Goal: Information Seeking & Learning: Check status

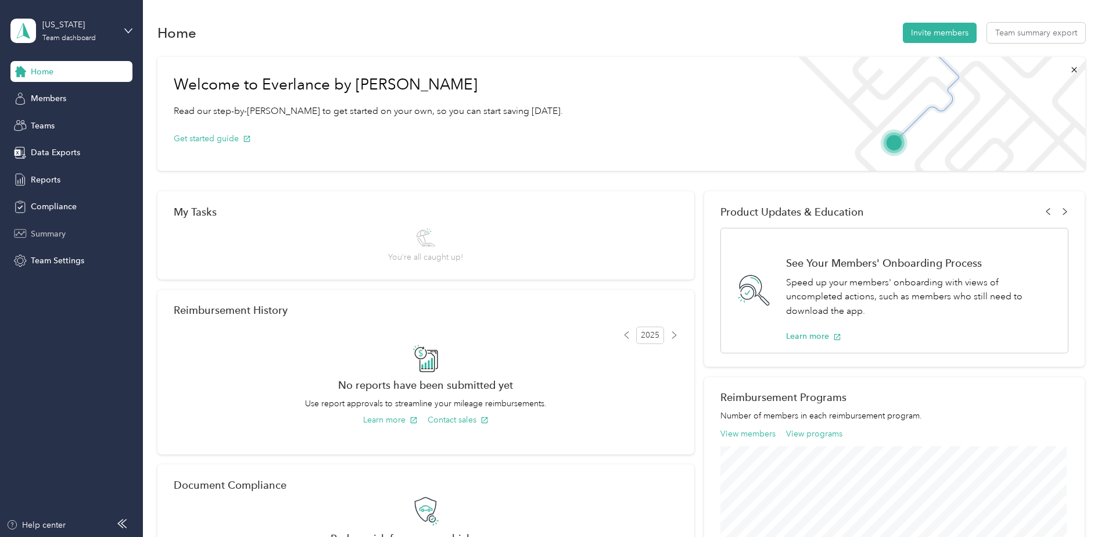
click at [49, 232] on span "Summary" at bounding box center [48, 234] width 35 height 12
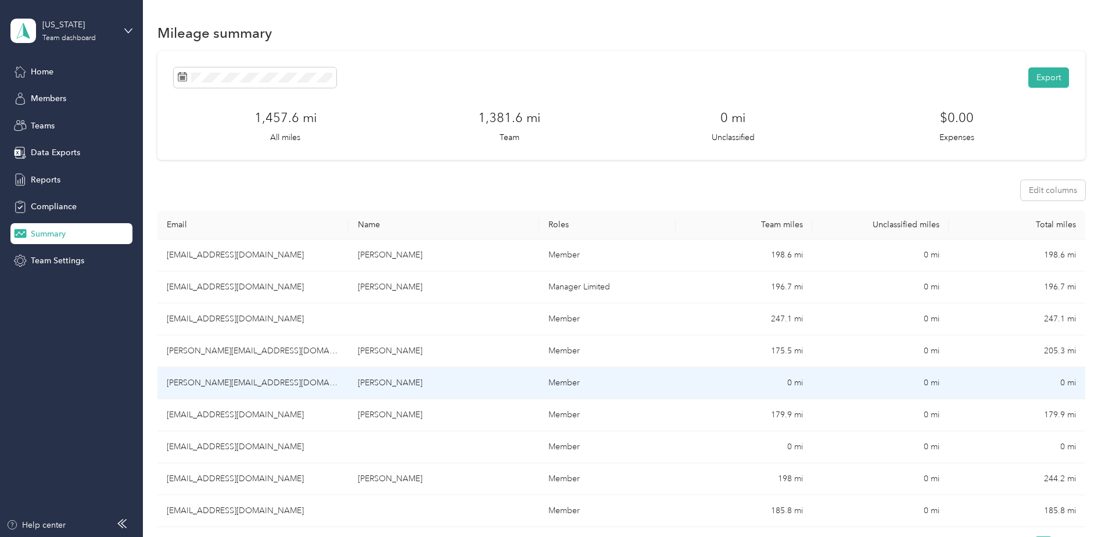
click at [787, 384] on td "0 mi" at bounding box center [744, 383] width 137 height 32
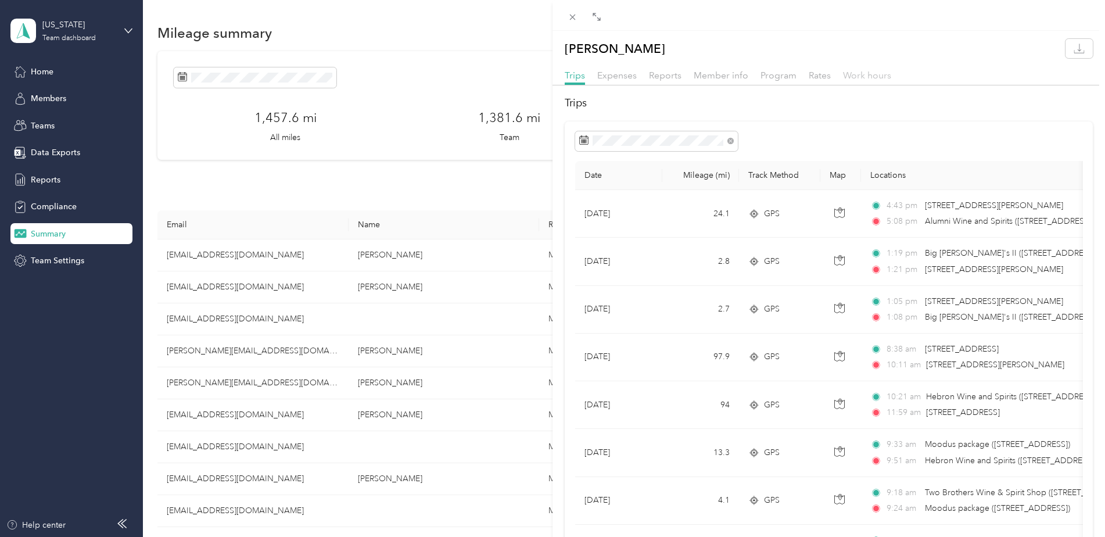
click at [866, 78] on span "Work hours" at bounding box center [867, 75] width 48 height 11
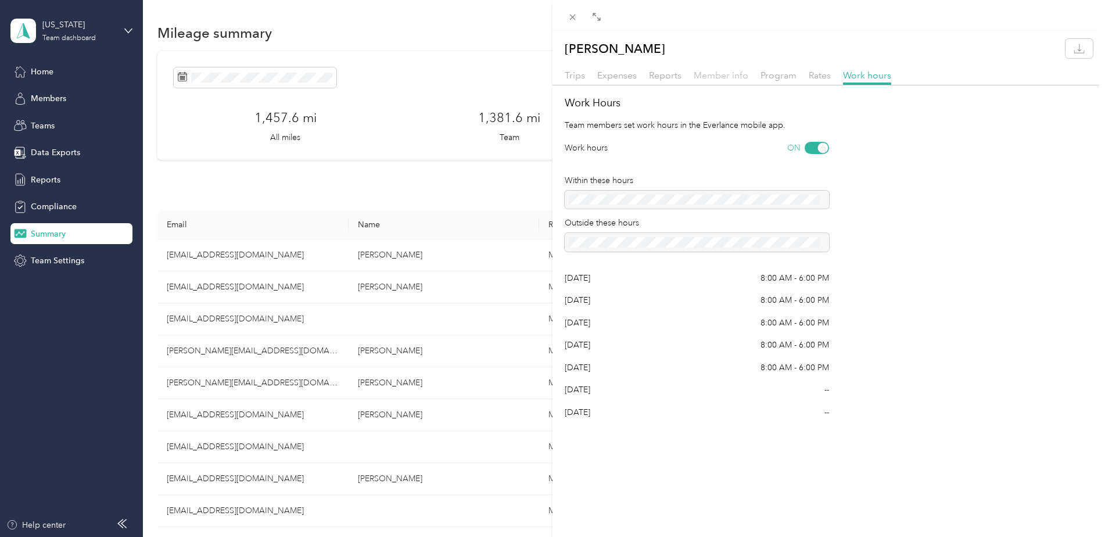
click at [721, 77] on span "Member info" at bounding box center [721, 75] width 55 height 11
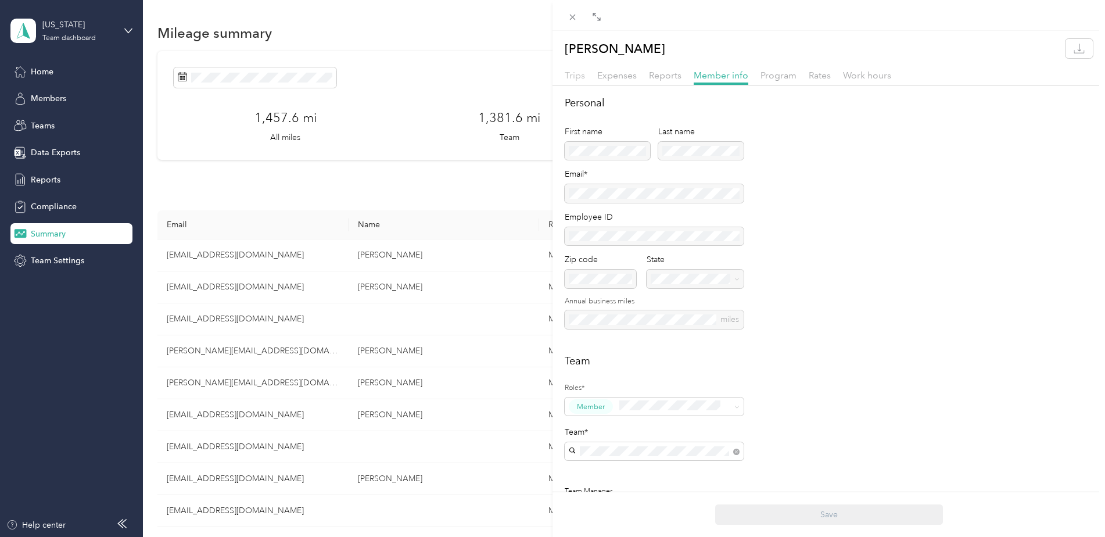
click at [577, 74] on span "Trips" at bounding box center [575, 75] width 20 height 11
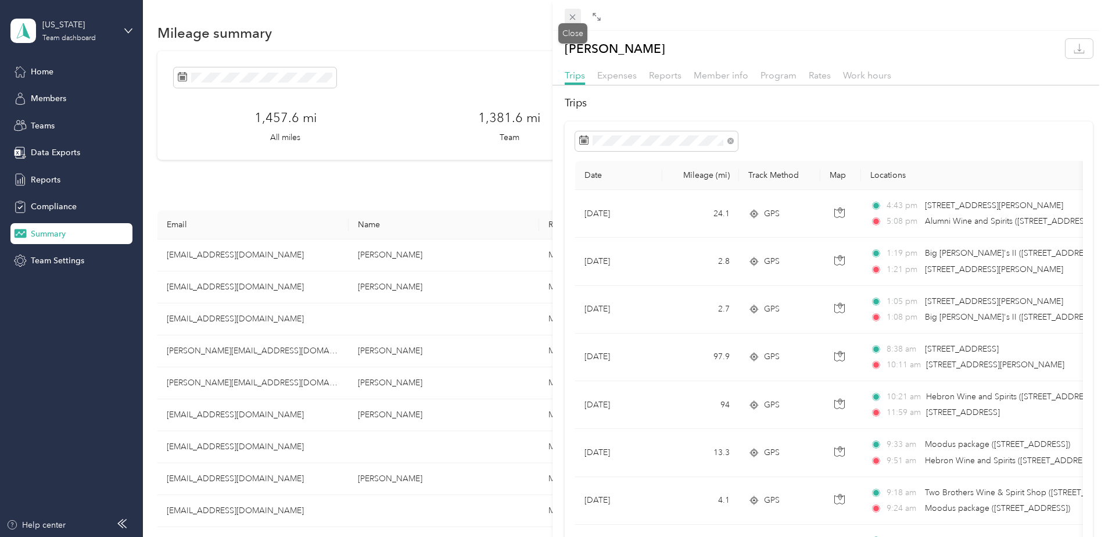
click at [570, 14] on icon at bounding box center [573, 17] width 10 height 10
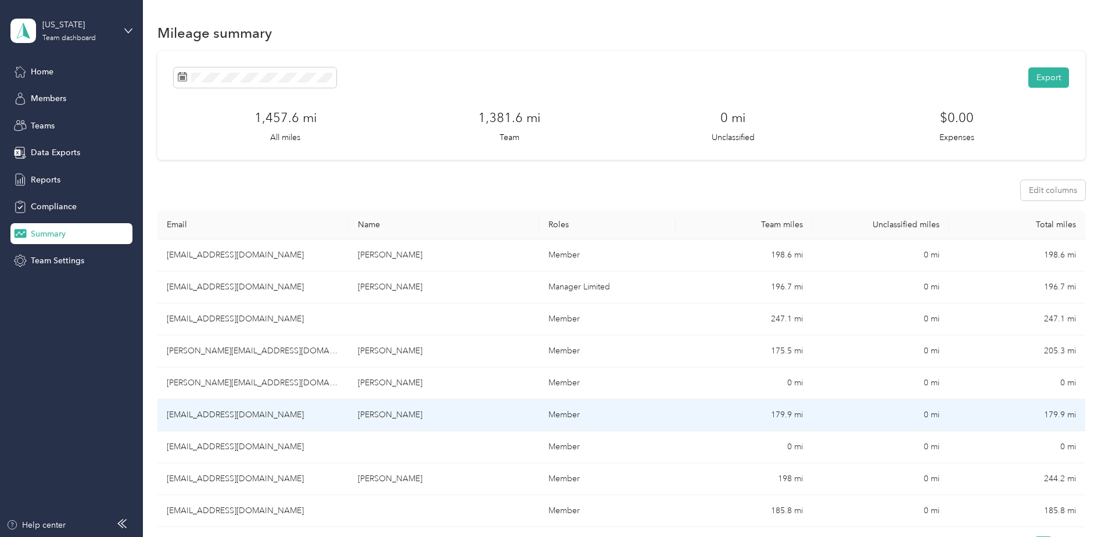
click at [787, 411] on td "179.9 mi" at bounding box center [744, 415] width 137 height 32
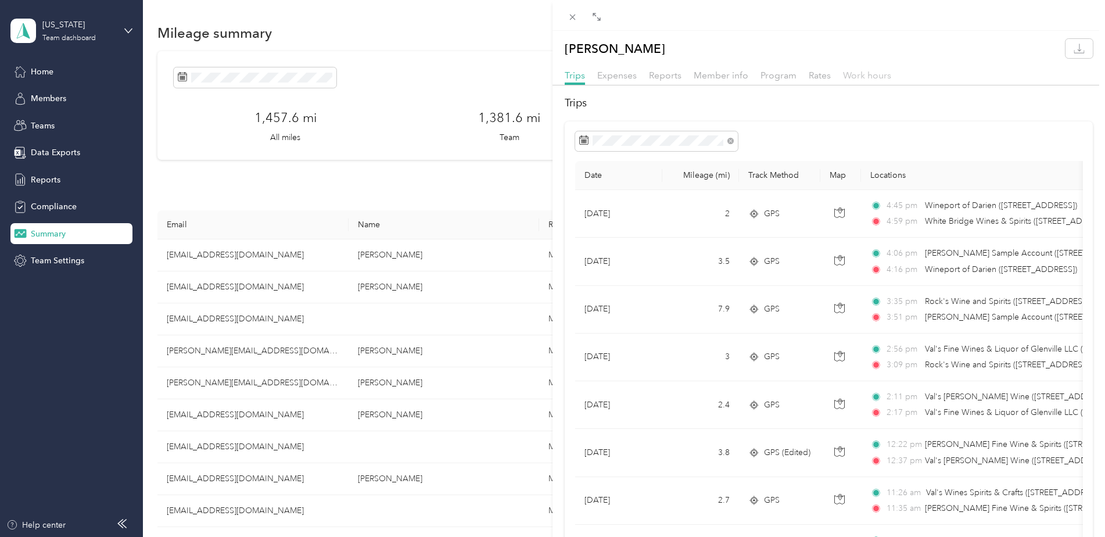
click at [864, 76] on span "Work hours" at bounding box center [867, 75] width 48 height 11
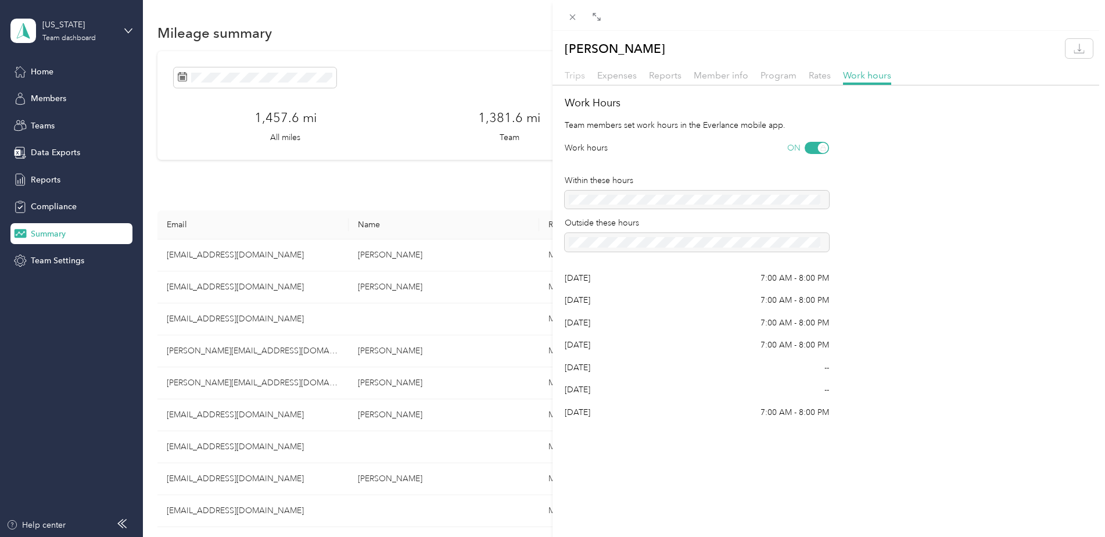
click at [573, 73] on span "Trips" at bounding box center [575, 75] width 20 height 11
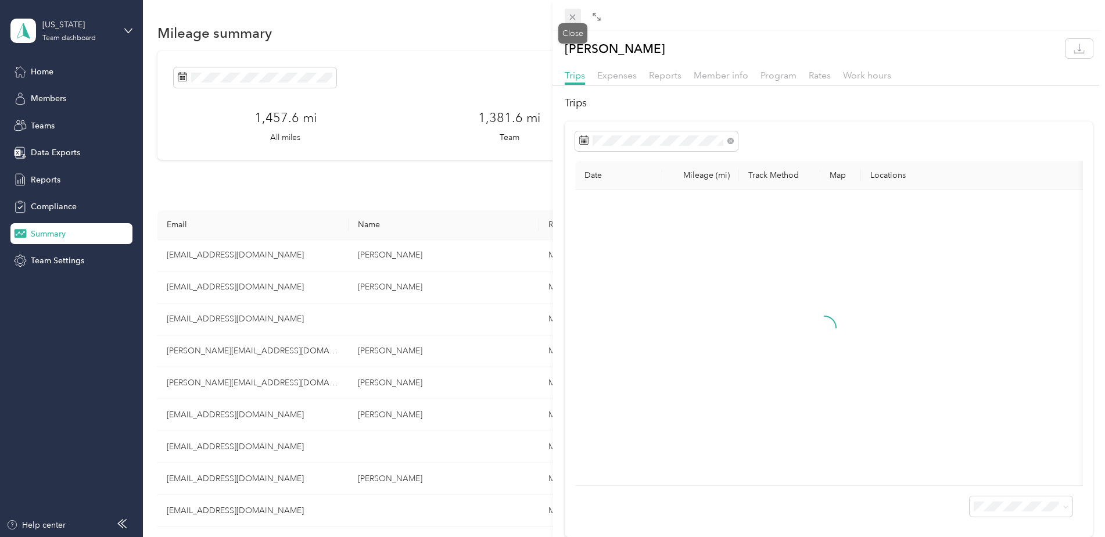
click at [571, 17] on icon at bounding box center [573, 17] width 10 height 10
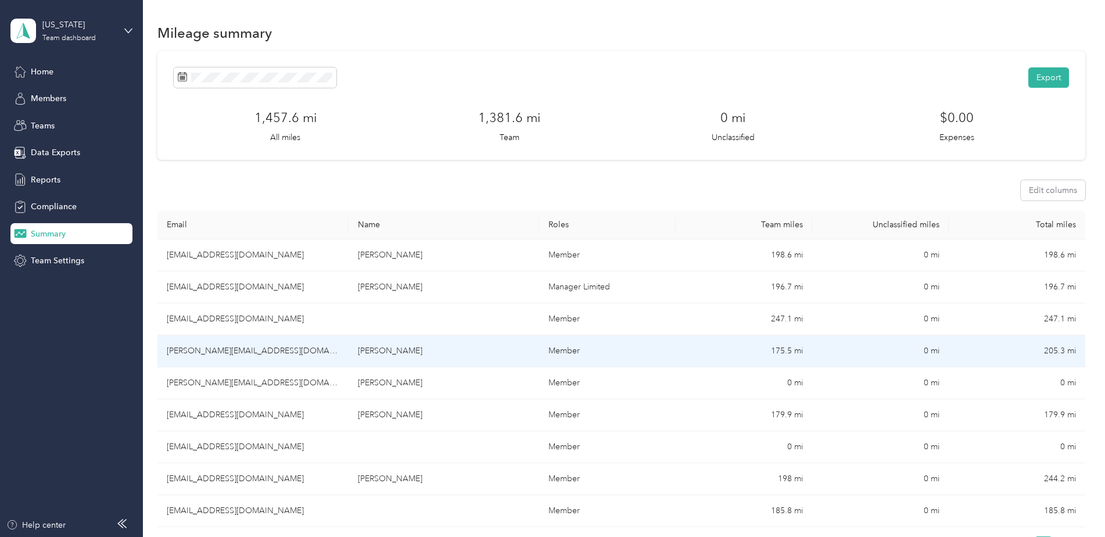
click at [785, 344] on td "175.5 mi" at bounding box center [744, 351] width 137 height 32
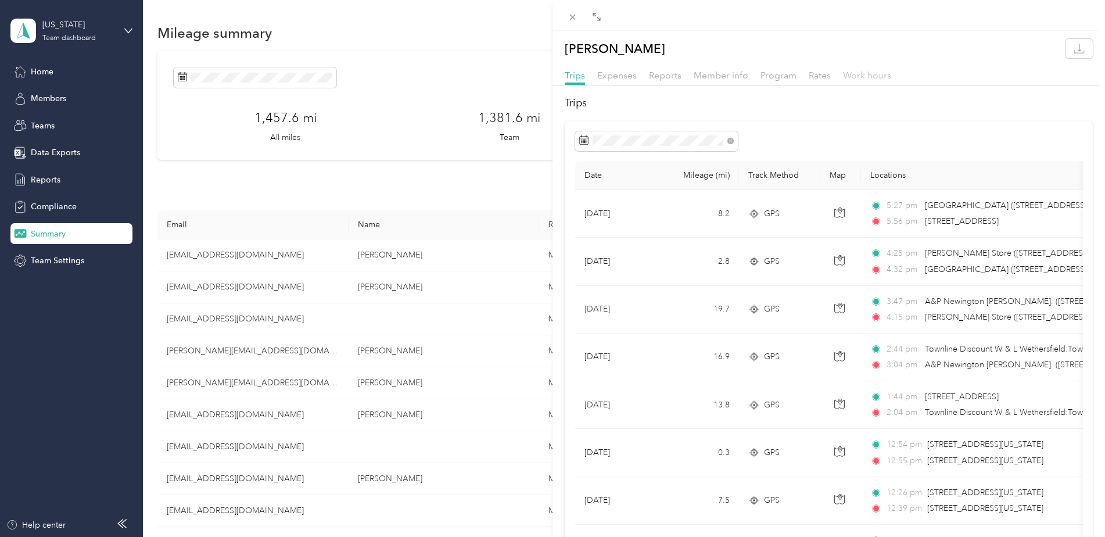
click at [866, 74] on span "Work hours" at bounding box center [867, 75] width 48 height 11
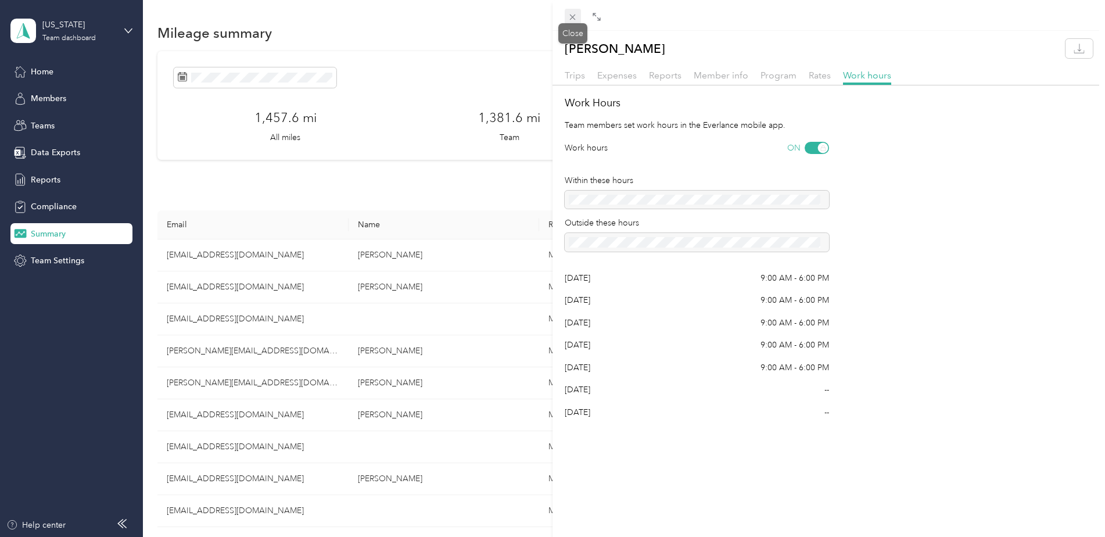
click at [571, 13] on icon at bounding box center [573, 17] width 10 height 10
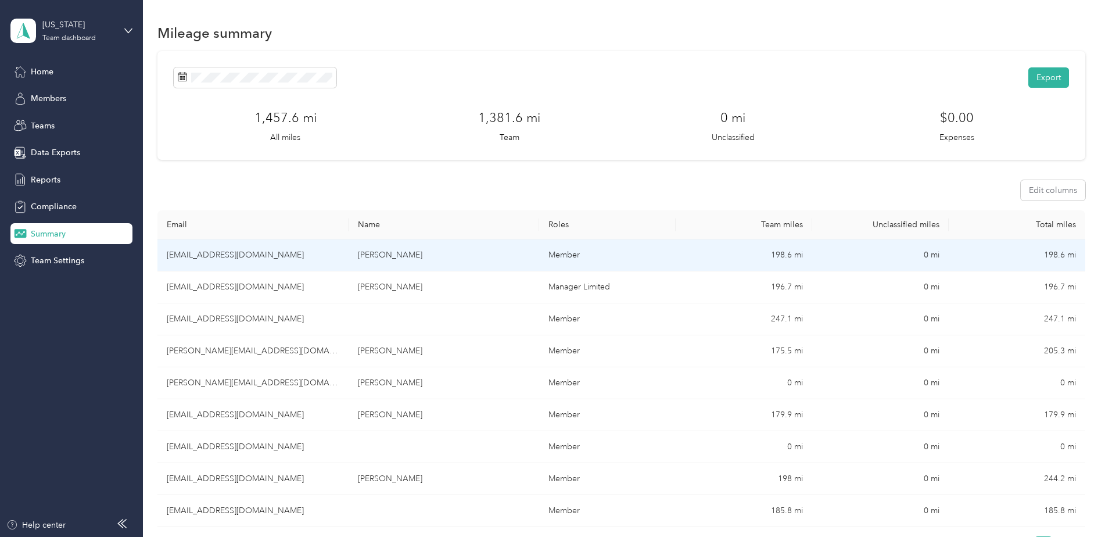
click at [777, 250] on td "198.6 mi" at bounding box center [744, 255] width 137 height 32
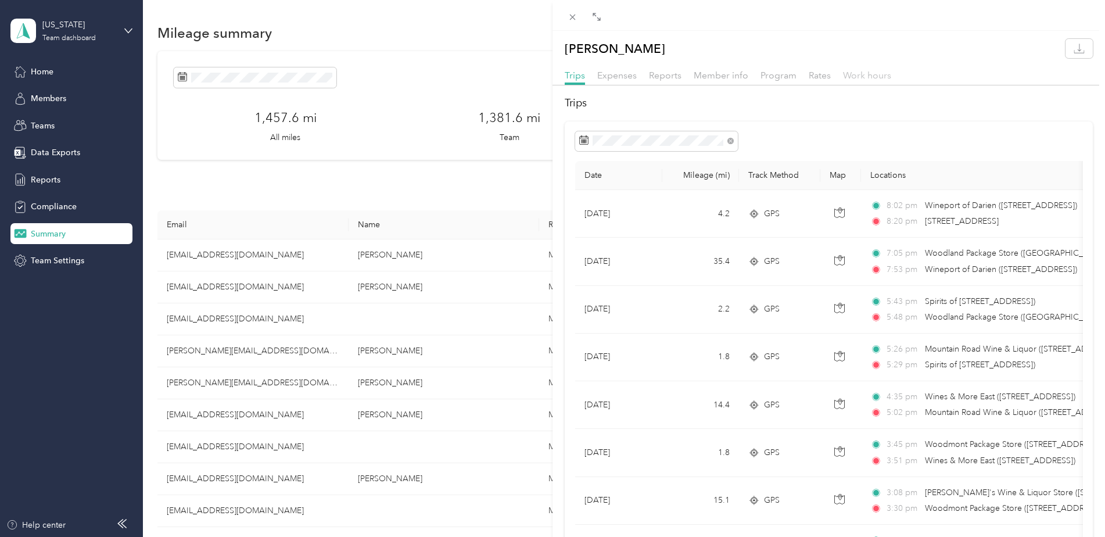
click at [863, 73] on span "Work hours" at bounding box center [867, 75] width 48 height 11
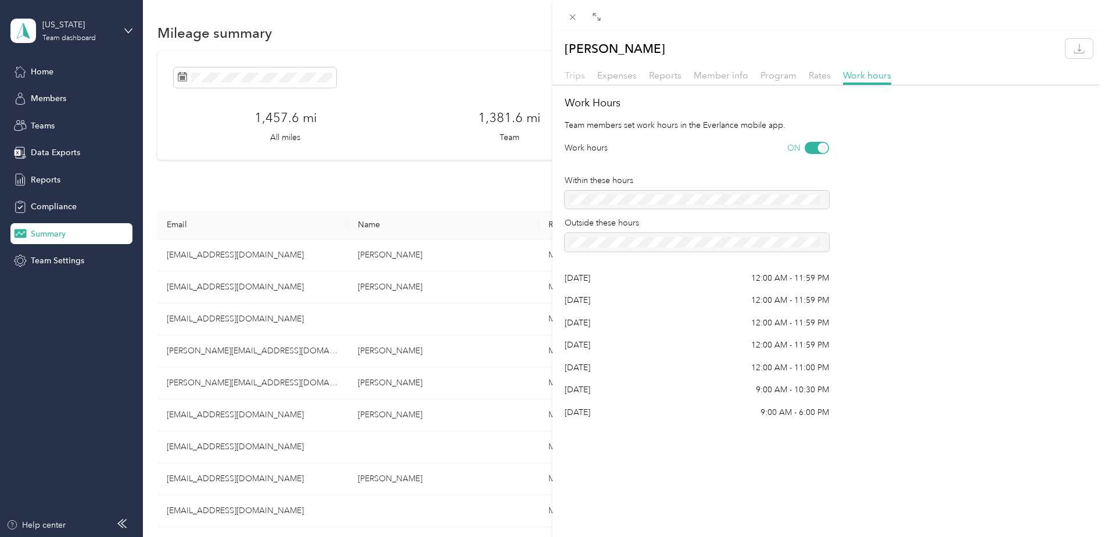
click at [573, 72] on span "Trips" at bounding box center [575, 75] width 20 height 11
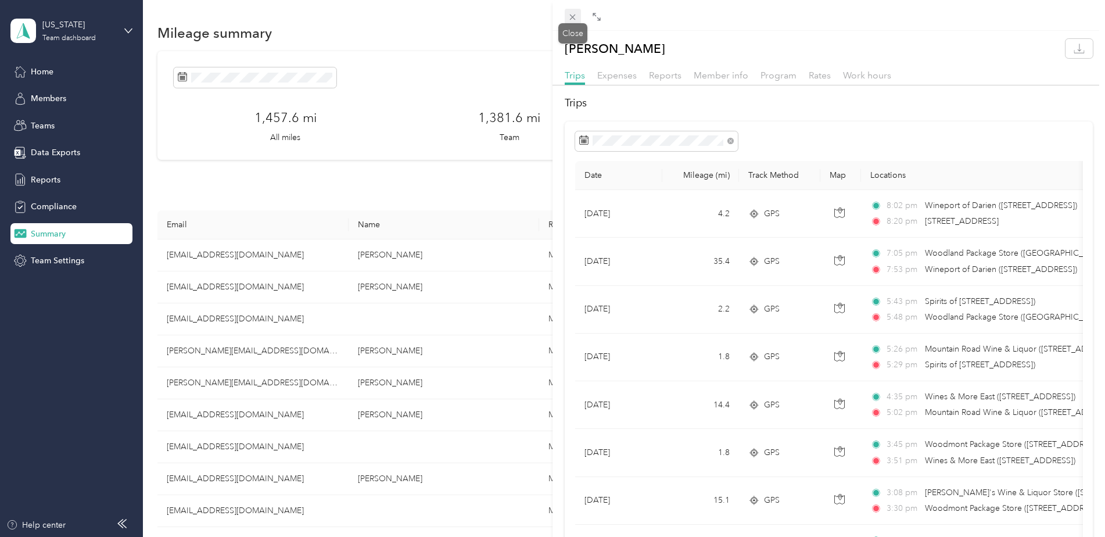
click at [570, 15] on icon at bounding box center [573, 17] width 10 height 10
